Goal: Download file/media

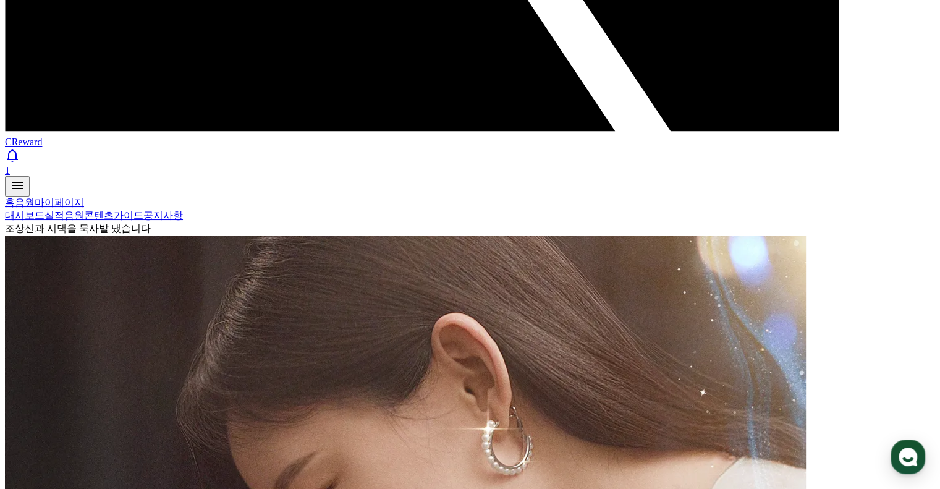
select select "**********"
